Goal: Contribute content

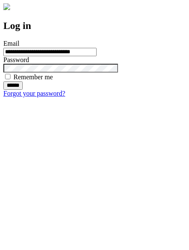
type input "**********"
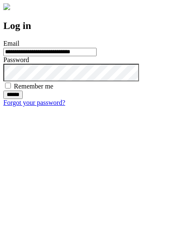
click at [23, 99] on input "******" at bounding box center [12, 95] width 19 height 8
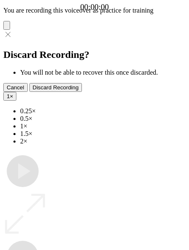
type input "**********"
